Goal: Task Accomplishment & Management: Complete application form

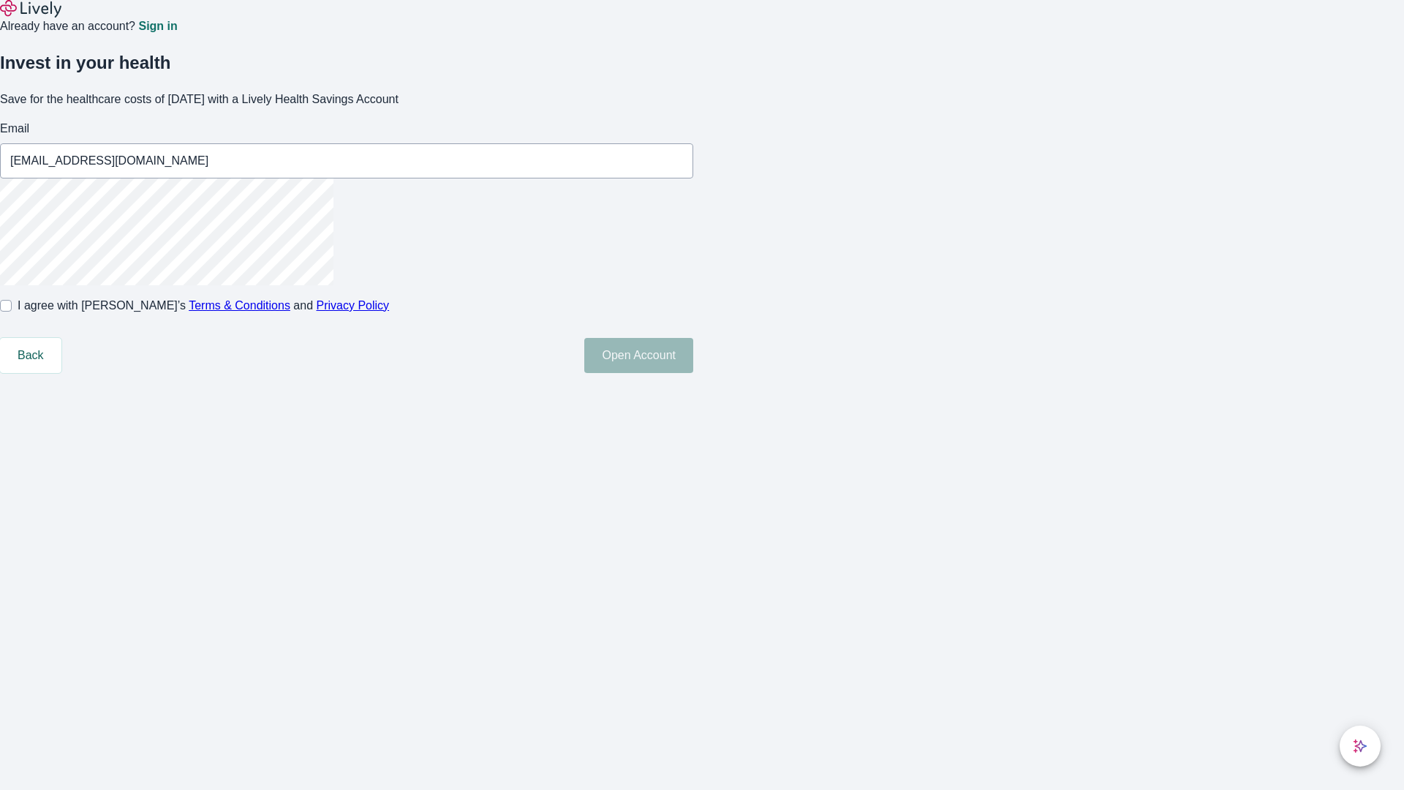
click at [12, 311] on input "I agree with Lively’s Terms & Conditions and Privacy Policy" at bounding box center [6, 306] width 12 height 12
checkbox input "true"
click at [693, 373] on button "Open Account" at bounding box center [638, 355] width 109 height 35
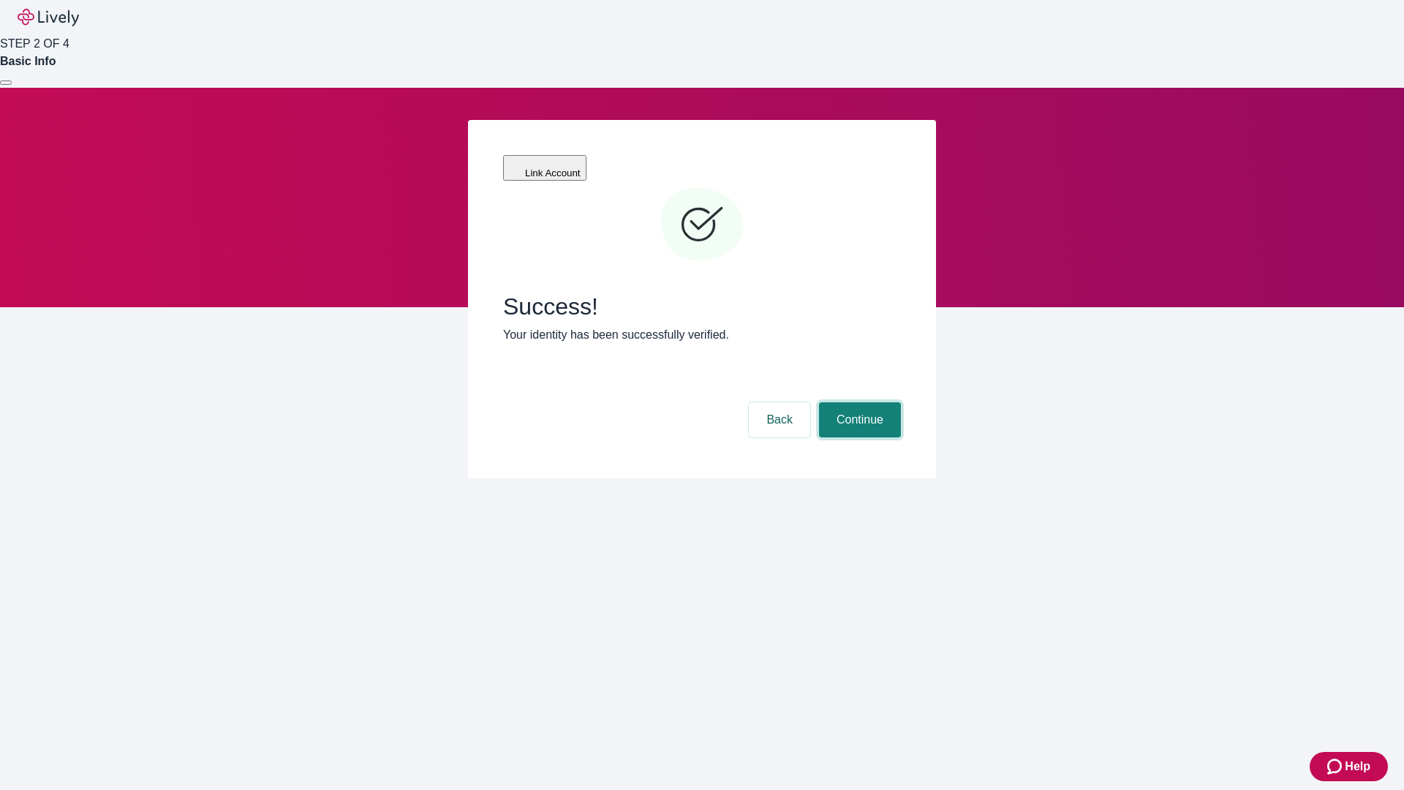
click at [857, 402] on button "Continue" at bounding box center [860, 419] width 82 height 35
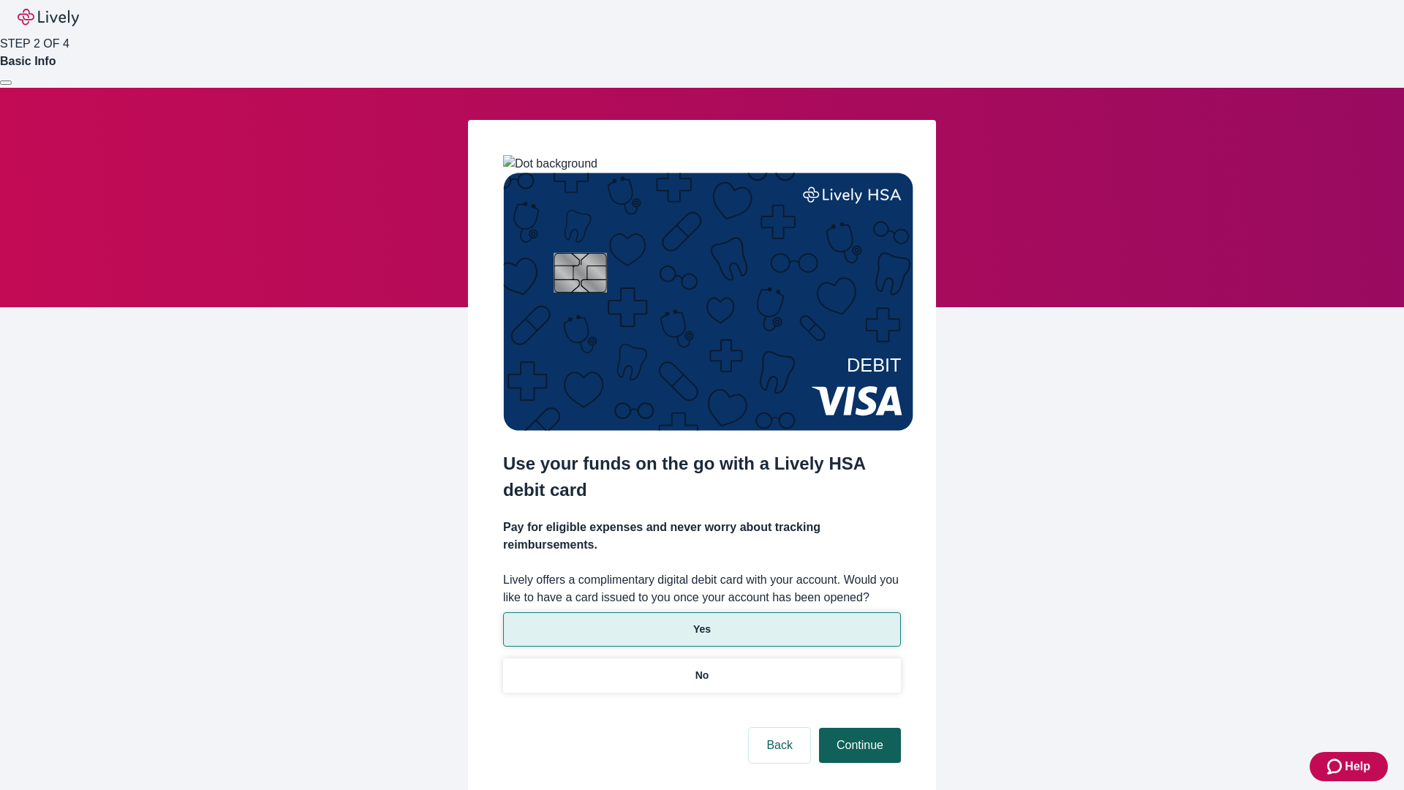
click at [701, 621] on p "Yes" at bounding box center [702, 628] width 18 height 15
click at [857, 727] on button "Continue" at bounding box center [860, 744] width 82 height 35
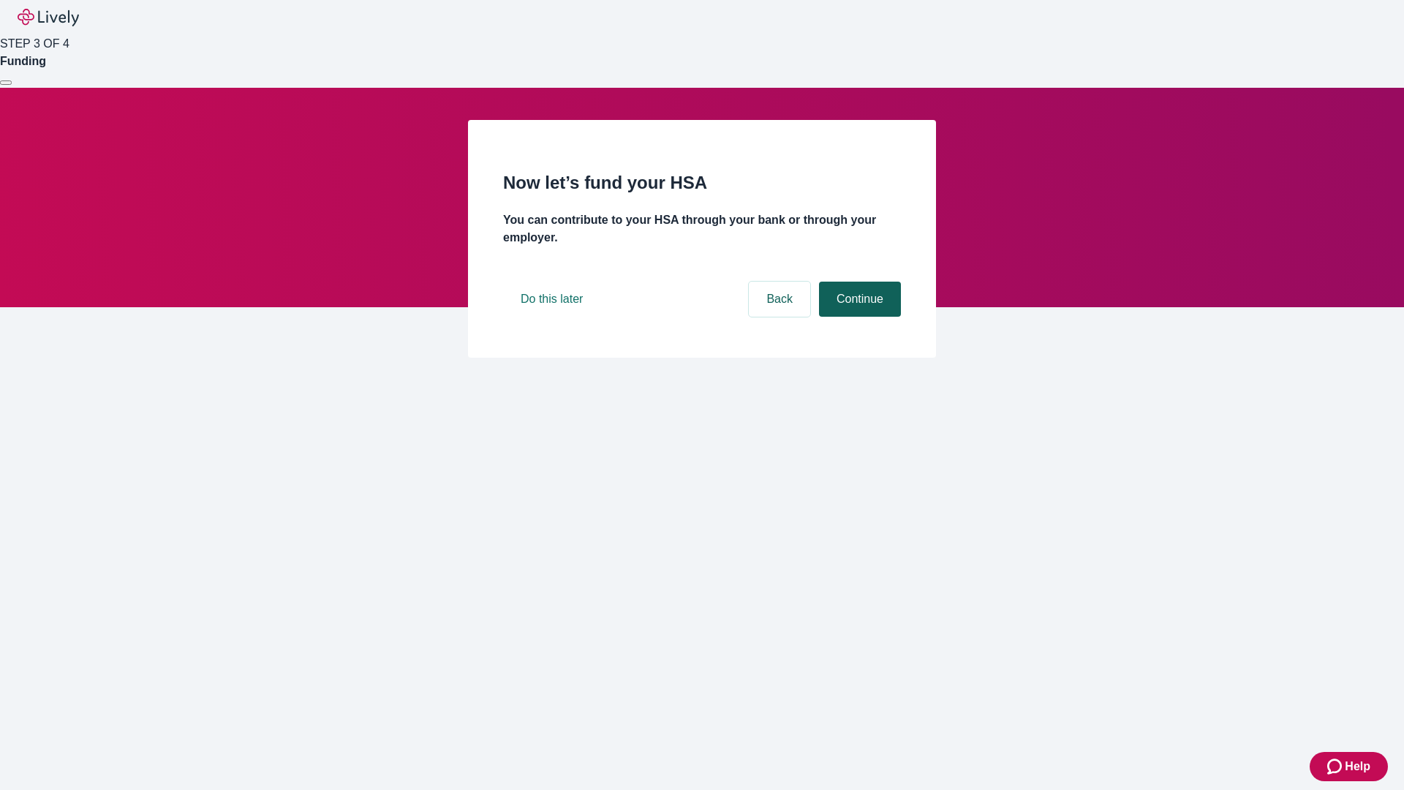
click at [857, 317] on button "Continue" at bounding box center [860, 298] width 82 height 35
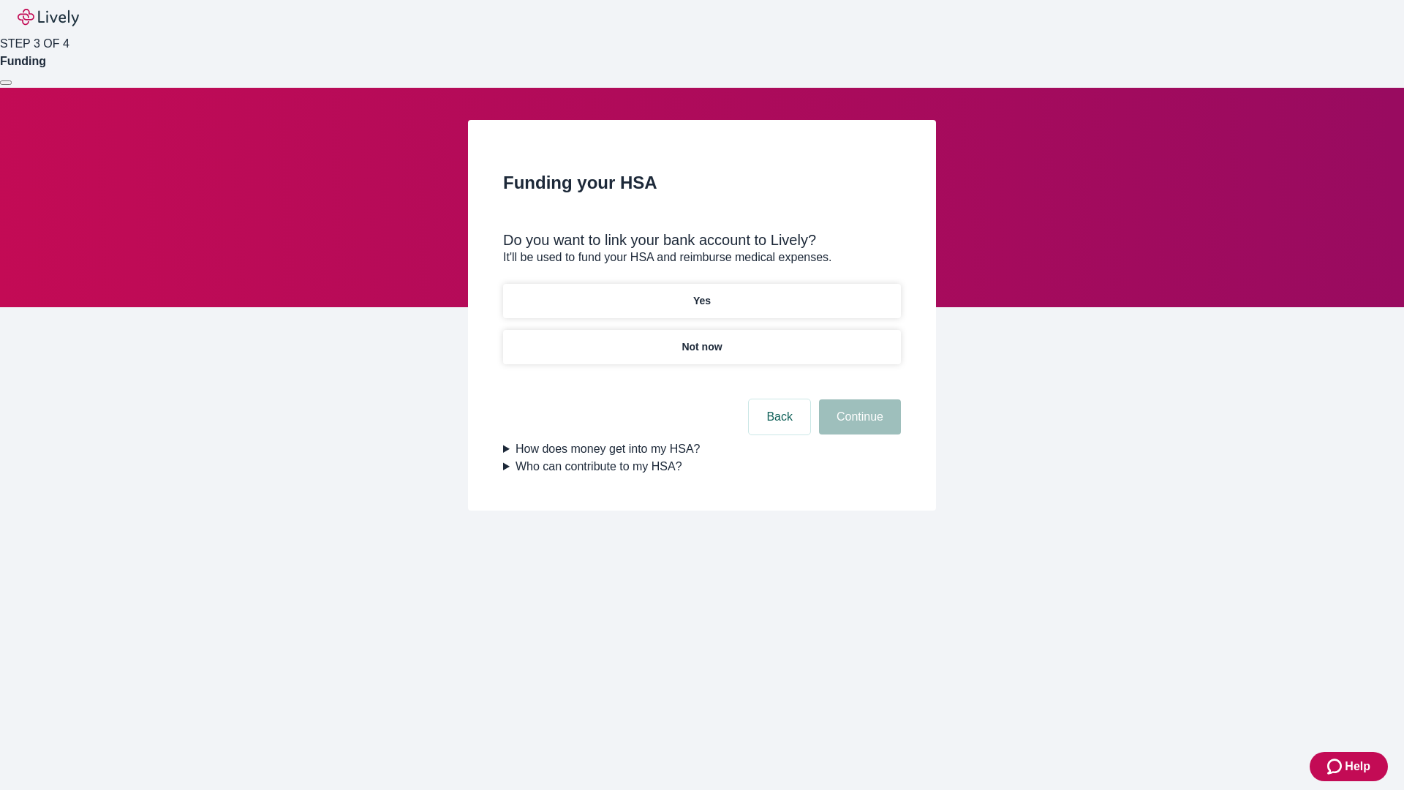
click at [701, 339] on p "Not now" at bounding box center [701, 346] width 40 height 15
click at [857, 425] on button "Continue" at bounding box center [860, 416] width 82 height 35
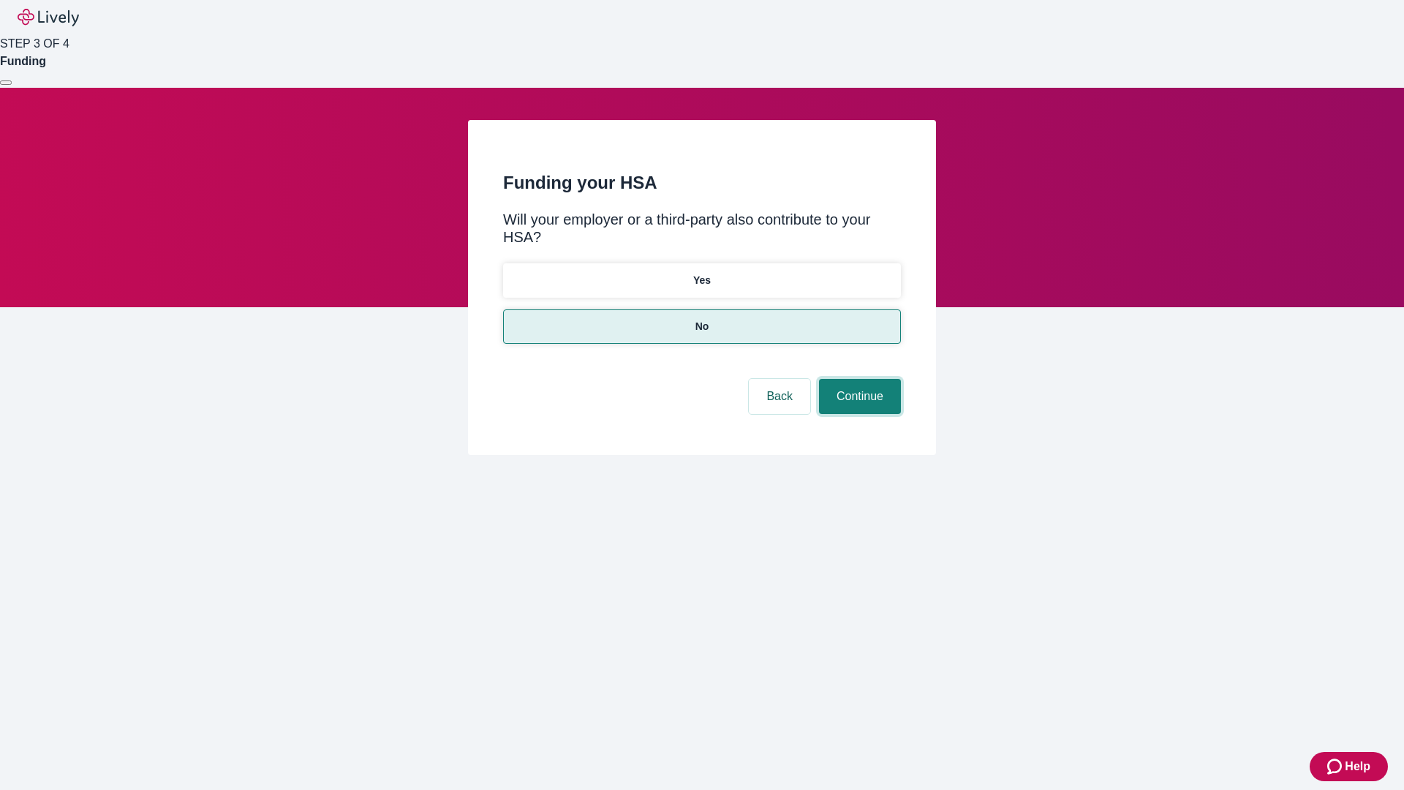
click at [857, 379] on button "Continue" at bounding box center [860, 396] width 82 height 35
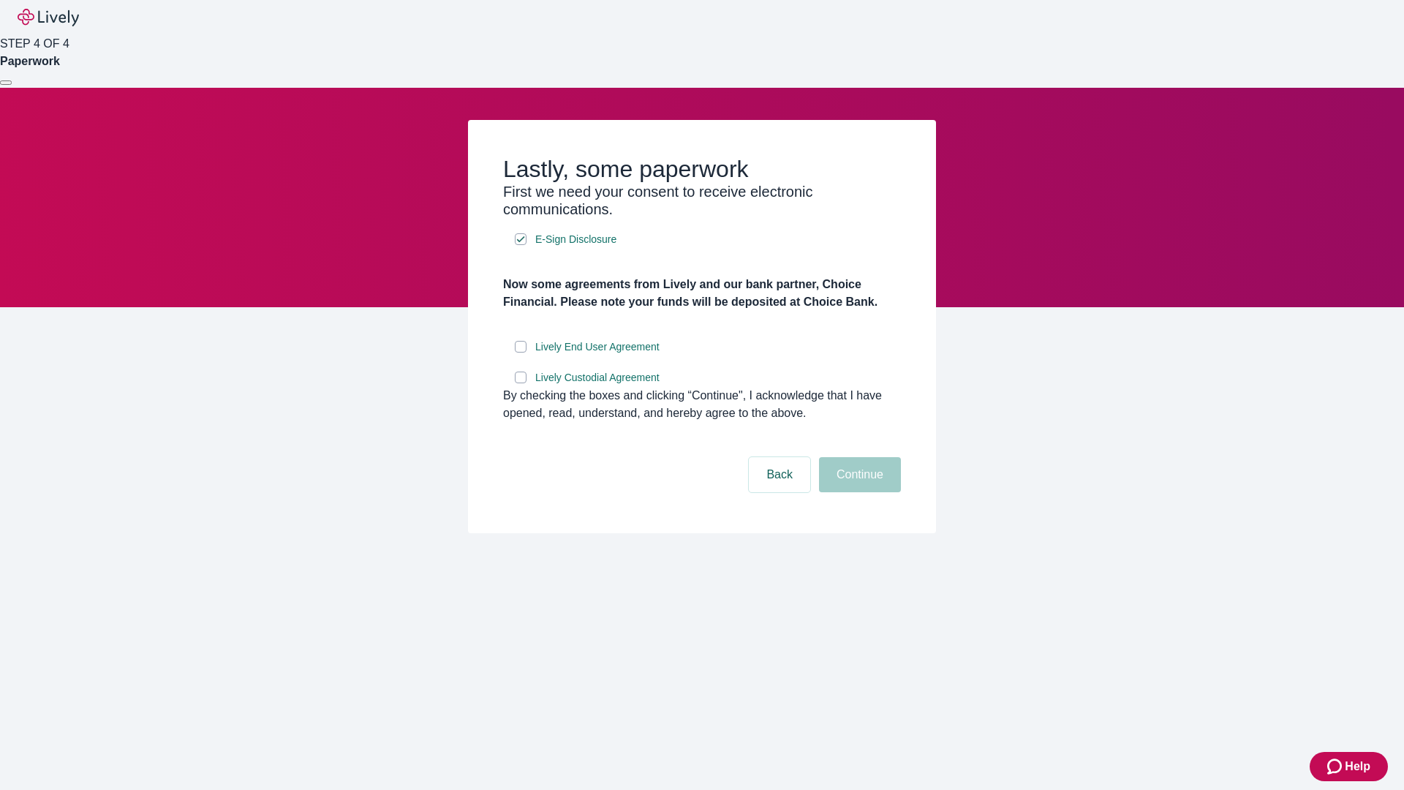
click at [520, 352] on input "Lively End User Agreement" at bounding box center [521, 347] width 12 height 12
checkbox input "true"
click at [520, 383] on input "Lively Custodial Agreement" at bounding box center [521, 377] width 12 height 12
checkbox input "true"
click at [857, 492] on button "Continue" at bounding box center [860, 474] width 82 height 35
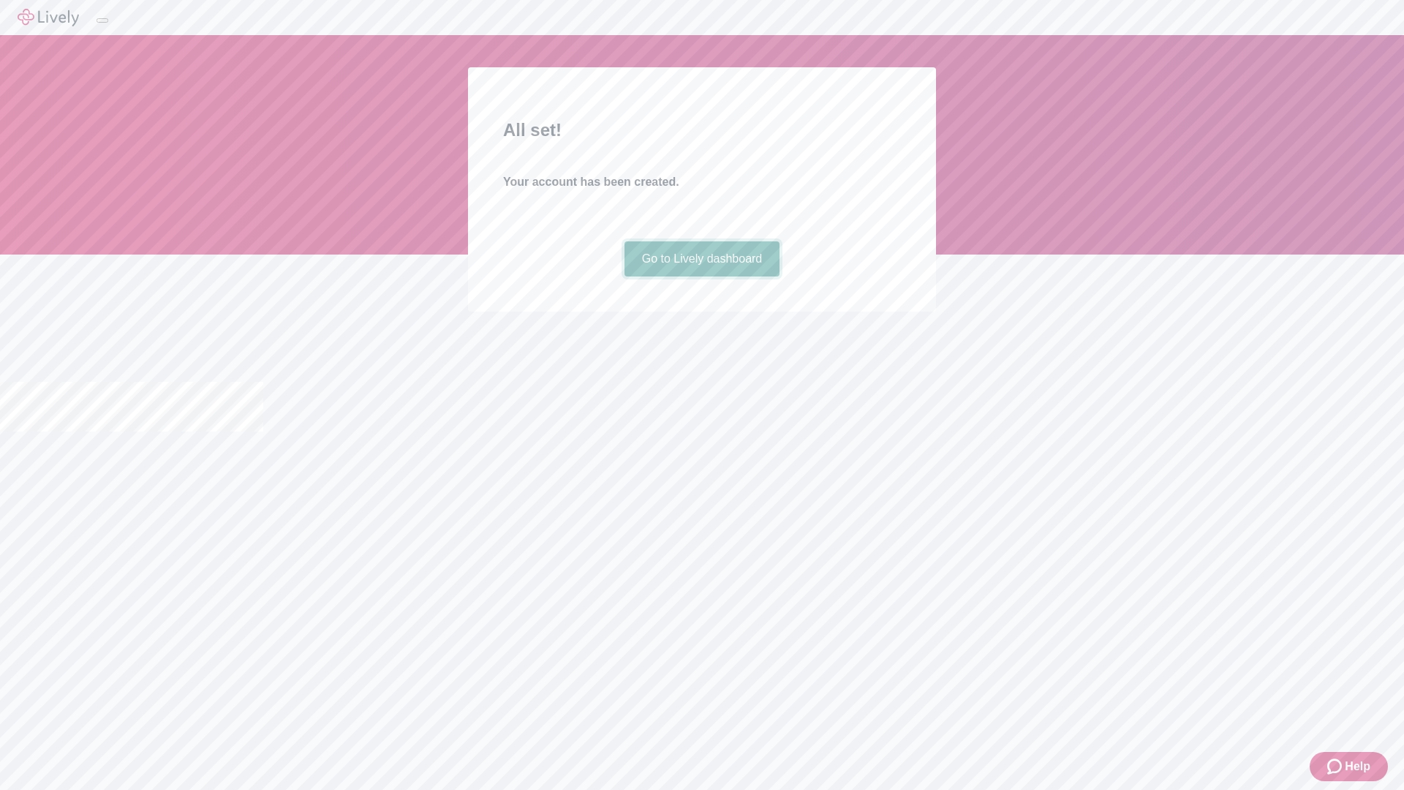
click at [701, 276] on link "Go to Lively dashboard" at bounding box center [702, 258] width 156 height 35
